Goal: Information Seeking & Learning: Learn about a topic

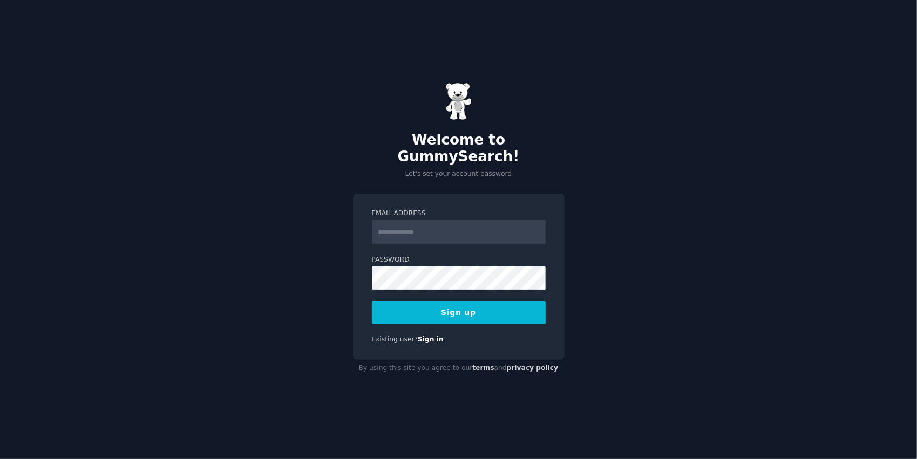
click at [458, 222] on input "Email Address" at bounding box center [459, 232] width 174 height 24
type input "**********"
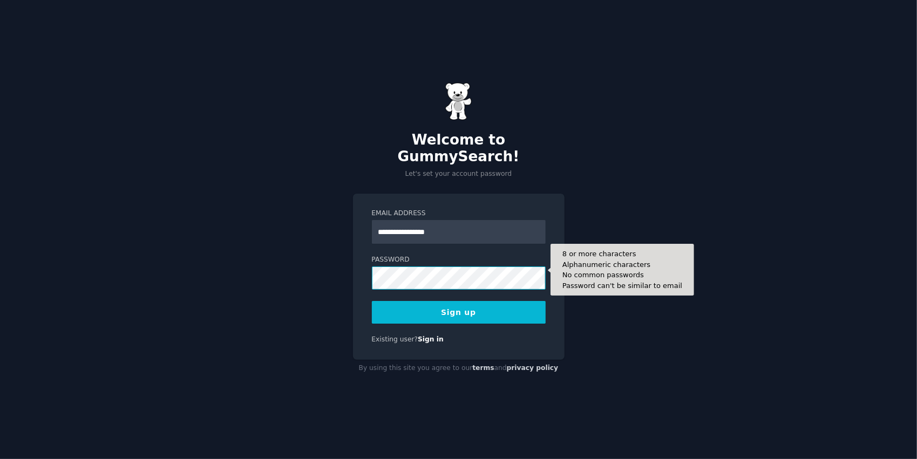
click at [372, 301] on button "Sign up" at bounding box center [459, 312] width 174 height 23
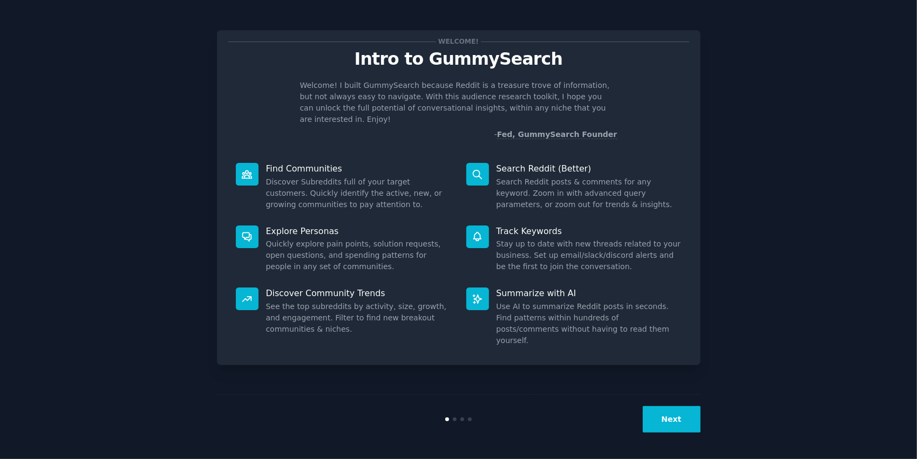
click at [667, 422] on button "Next" at bounding box center [671, 419] width 58 height 26
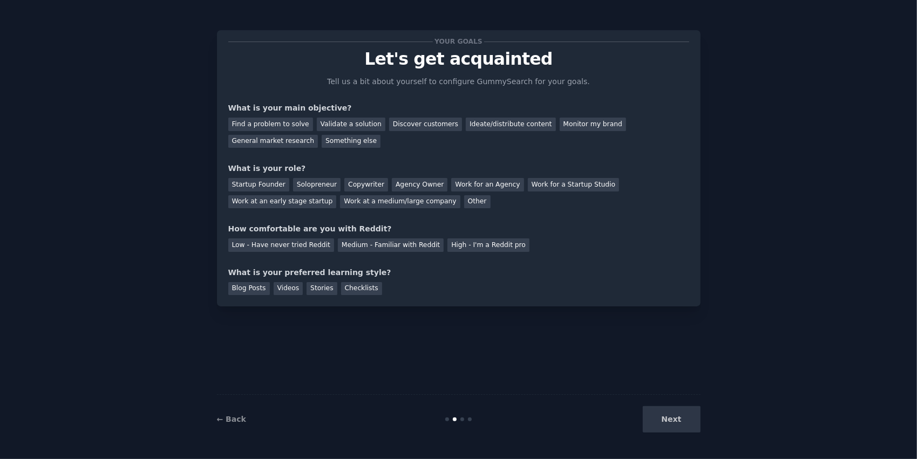
click at [678, 419] on div "Next" at bounding box center [619, 419] width 161 height 26
click at [670, 419] on div "Next" at bounding box center [619, 419] width 161 height 26
click at [545, 382] on div "Your goals Let's get acquainted Tell us a bit about yourself to configure Gummy…" at bounding box center [458, 229] width 483 height 429
click at [664, 424] on div "Next" at bounding box center [619, 419] width 161 height 26
click at [227, 419] on link "← Back" at bounding box center [231, 419] width 29 height 9
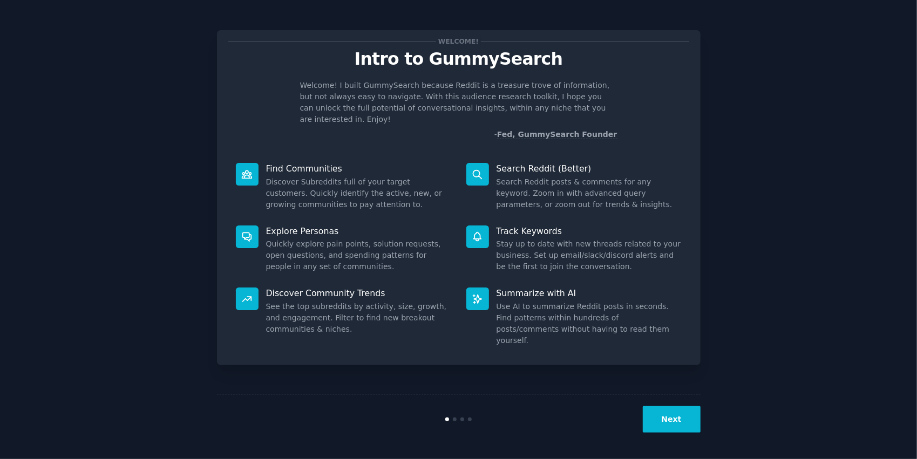
click at [693, 419] on button "Next" at bounding box center [671, 419] width 58 height 26
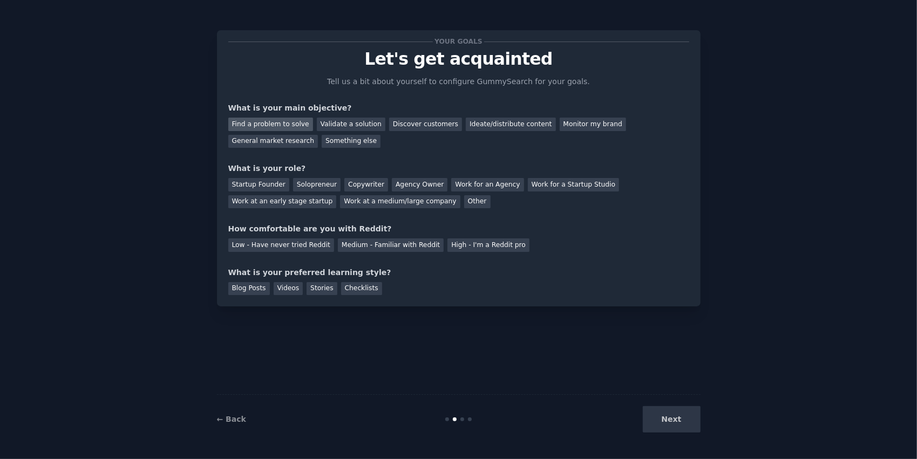
click at [273, 119] on div "Find a problem to solve" at bounding box center [270, 124] width 85 height 13
click at [316, 184] on div "Solopreneur" at bounding box center [316, 184] width 47 height 13
click at [342, 243] on div "Medium - Familiar with Reddit" at bounding box center [391, 244] width 106 height 13
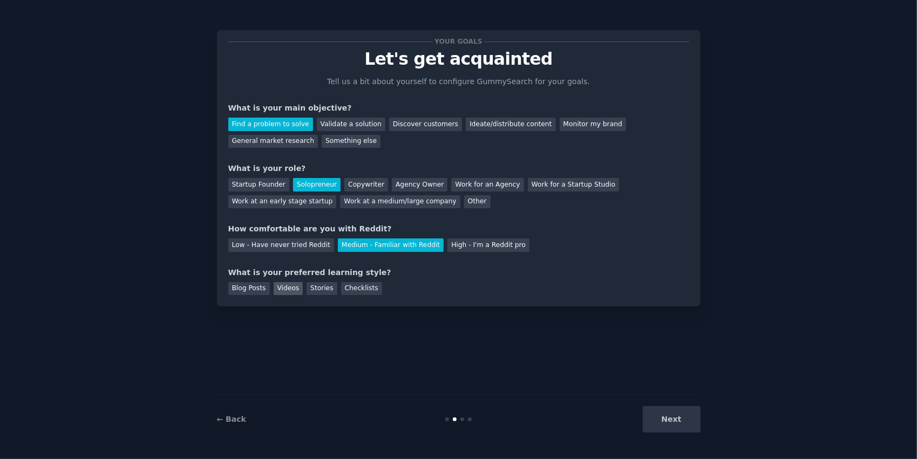
click at [291, 285] on div "Videos" at bounding box center [288, 288] width 30 height 13
click at [646, 419] on button "Next" at bounding box center [671, 419] width 58 height 26
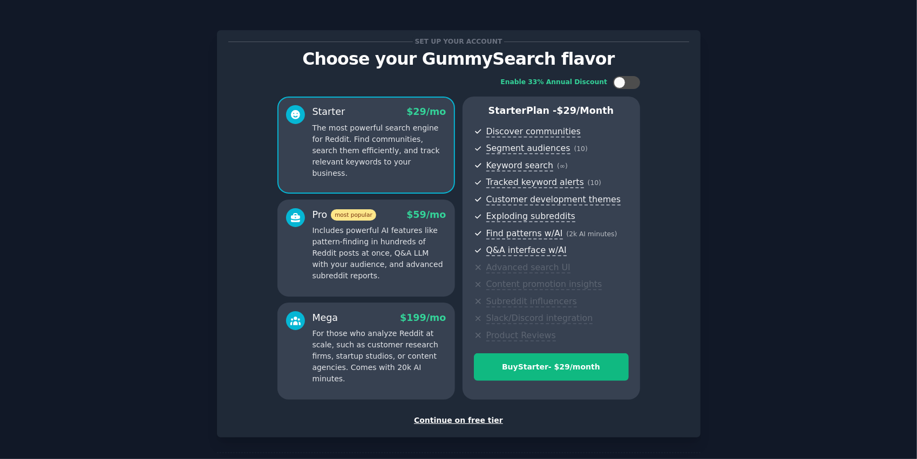
click at [456, 422] on div "Continue on free tier" at bounding box center [458, 420] width 461 height 11
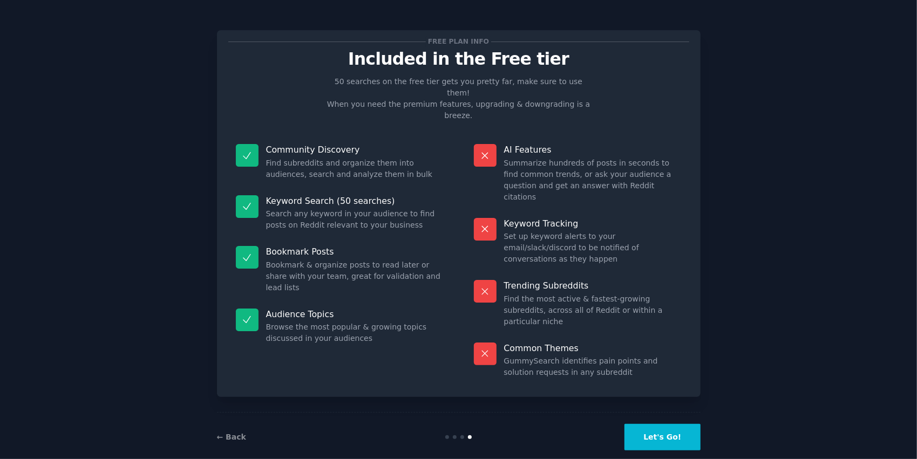
click at [677, 424] on button "Let's Go!" at bounding box center [662, 437] width 76 height 26
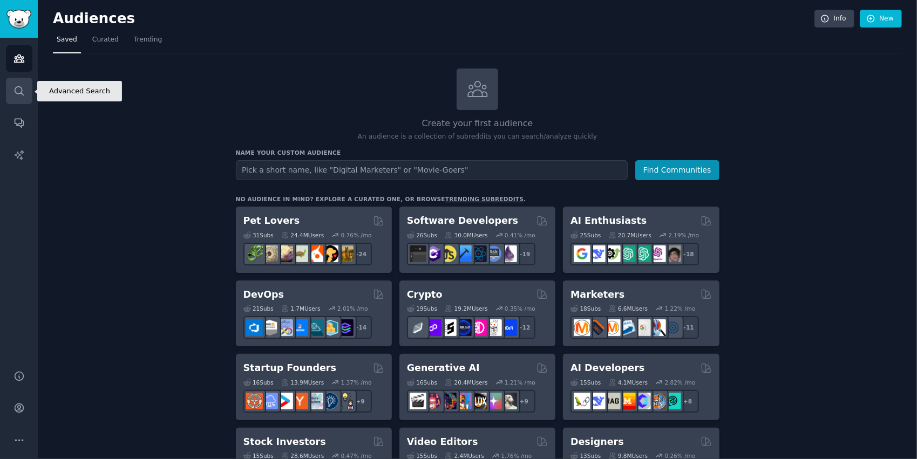
click at [20, 94] on icon "Sidebar" at bounding box center [18, 90] width 11 height 11
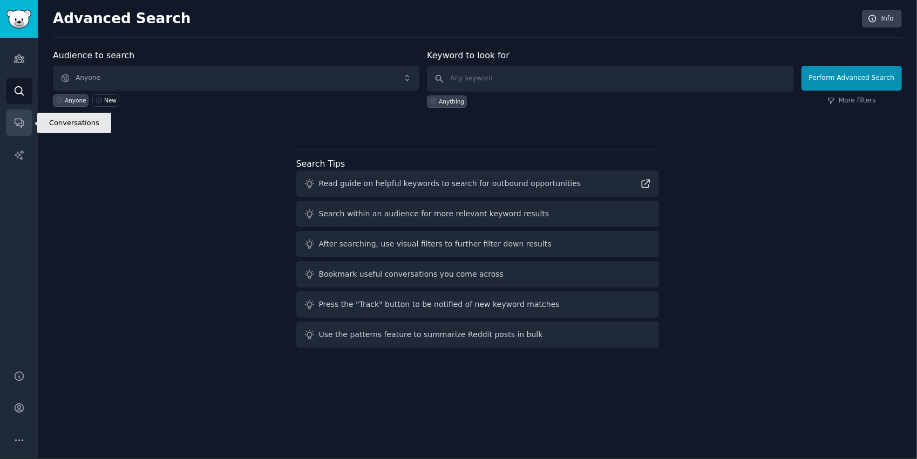
click at [14, 113] on link "Conversations" at bounding box center [19, 123] width 26 height 26
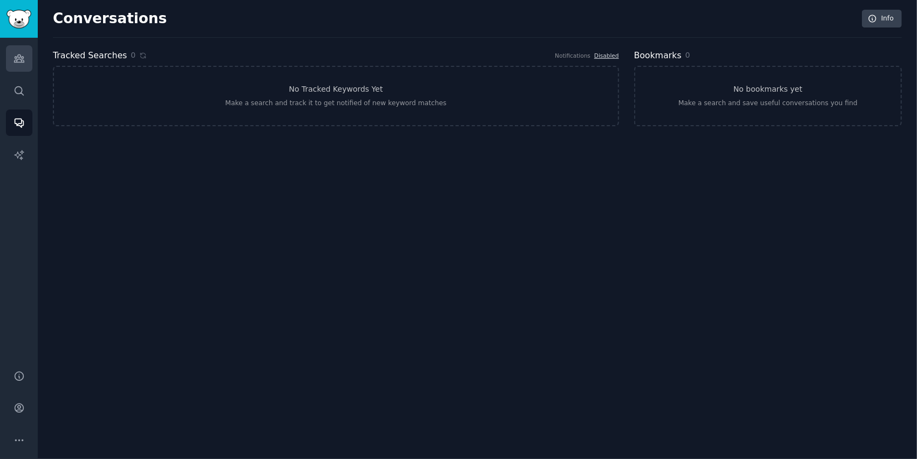
click at [9, 59] on link "Audiences" at bounding box center [19, 58] width 26 height 26
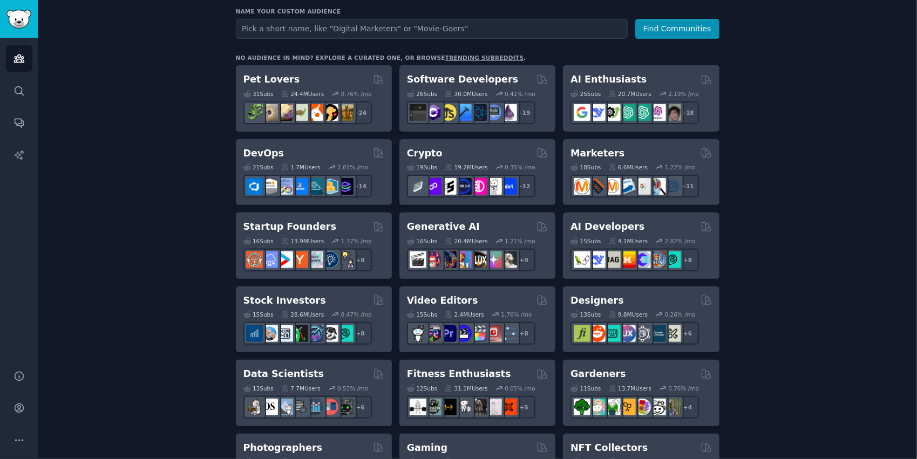
scroll to position [162, 0]
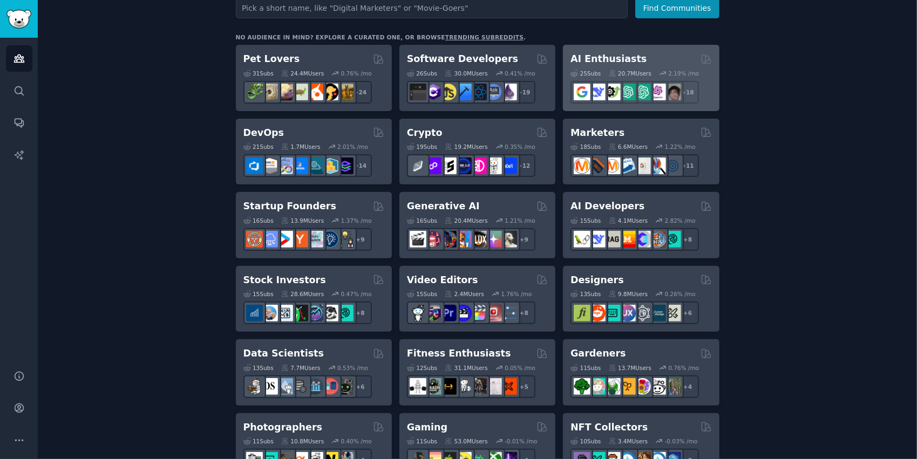
click at [644, 56] on div "AI Enthusiasts" at bounding box center [640, 58] width 141 height 13
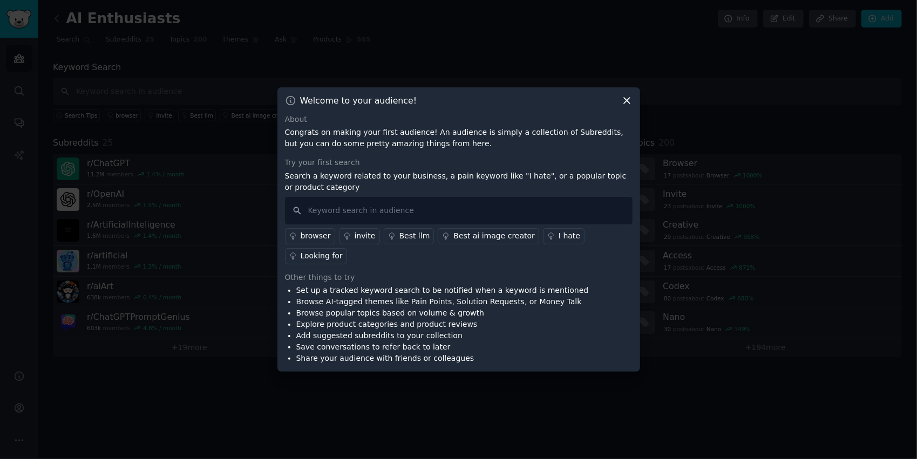
click at [629, 106] on icon at bounding box center [626, 100] width 11 height 11
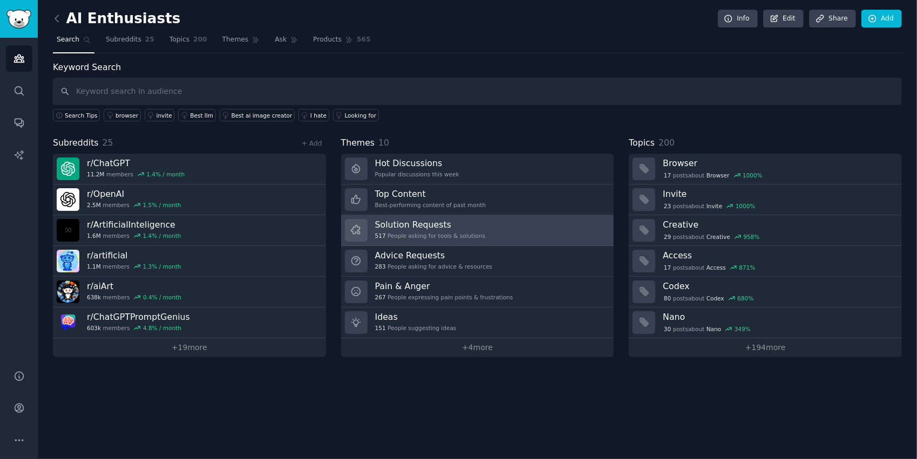
click at [418, 224] on h3 "Solution Requests" at bounding box center [430, 224] width 110 height 11
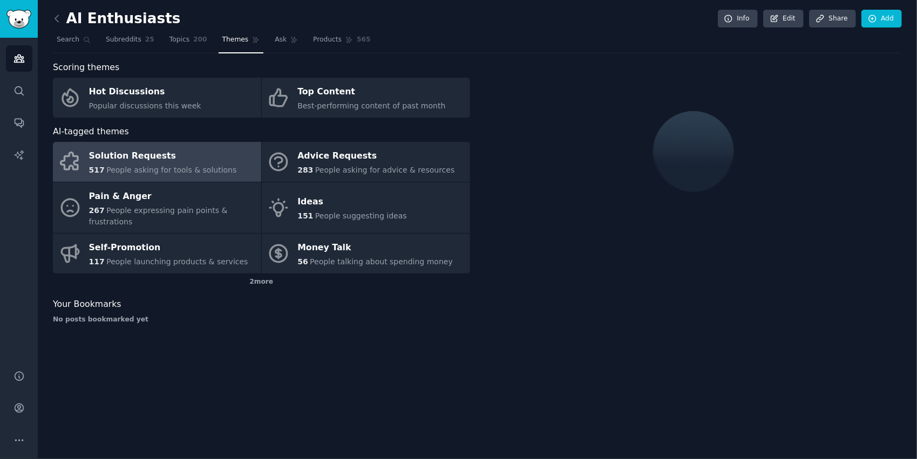
click at [126, 154] on div "Solution Requests" at bounding box center [163, 156] width 148 height 17
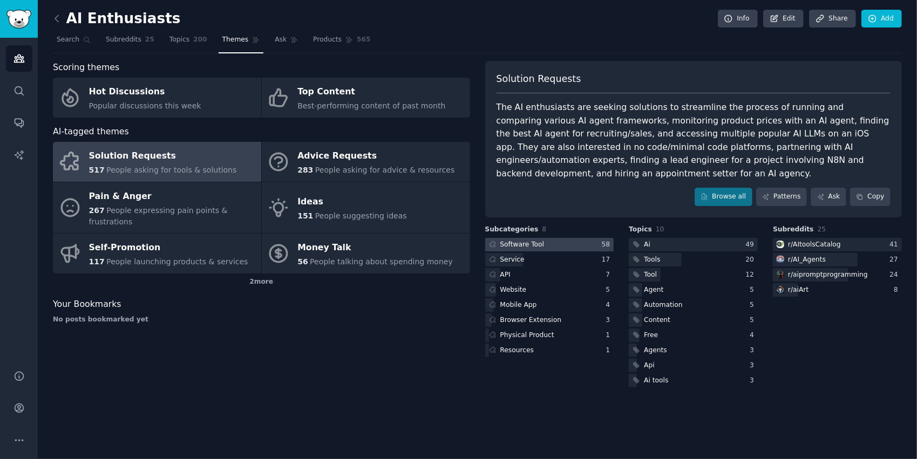
click at [530, 244] on div "Software Tool" at bounding box center [522, 245] width 44 height 10
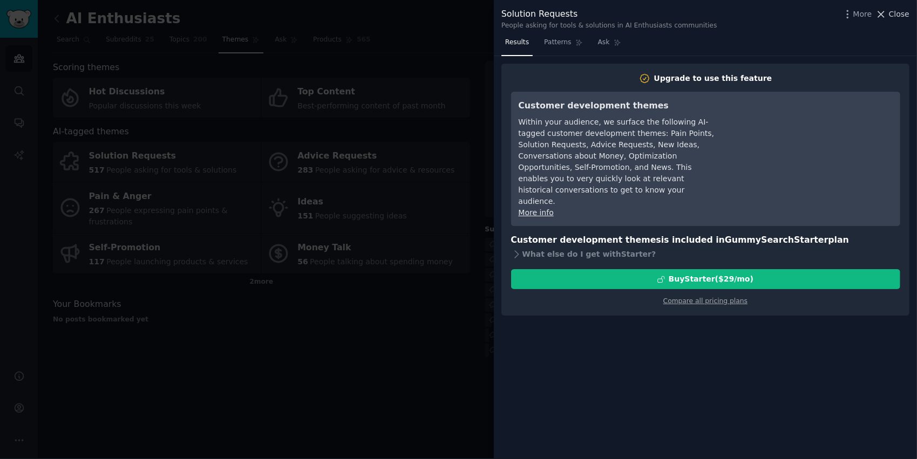
click at [881, 15] on icon at bounding box center [880, 14] width 11 height 11
